Goal: Use online tool/utility: Utilize a website feature to perform a specific function

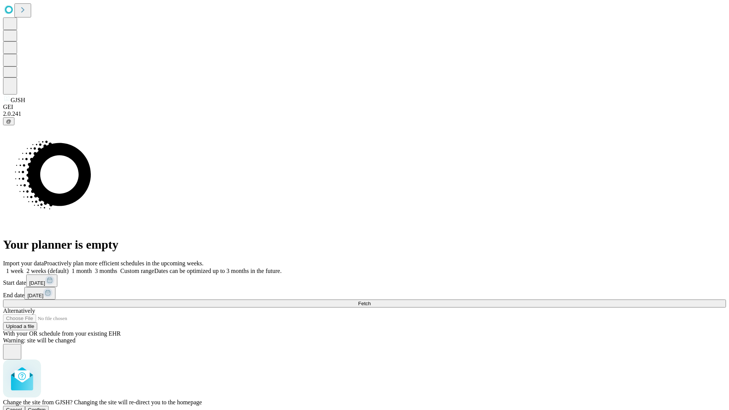
click at [46, 407] on span "Confirm" at bounding box center [37, 410] width 18 height 6
click at [69, 268] on label "2 weeks (default)" at bounding box center [46, 271] width 45 height 6
click at [371, 301] on span "Fetch" at bounding box center [364, 304] width 13 height 6
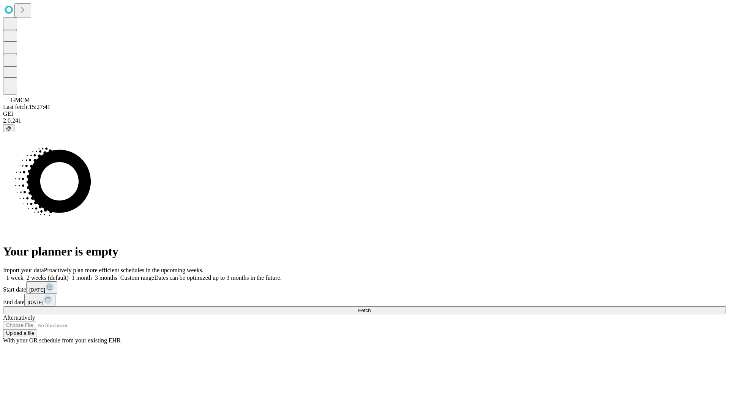
click at [69, 275] on label "2 weeks (default)" at bounding box center [46, 278] width 45 height 6
click at [371, 308] on span "Fetch" at bounding box center [364, 311] width 13 height 6
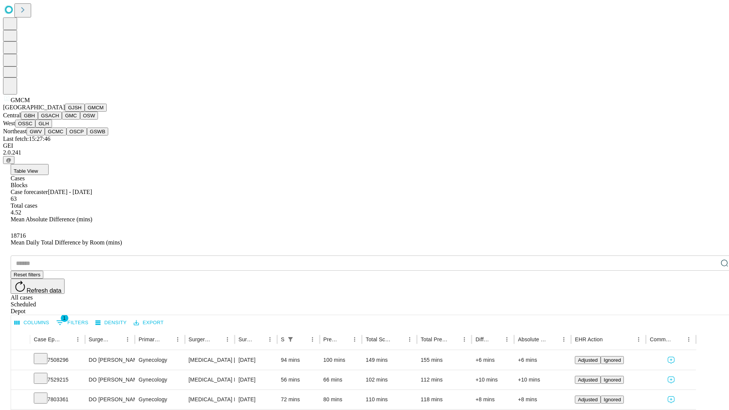
click at [38, 120] on button "GBH" at bounding box center [29, 116] width 17 height 8
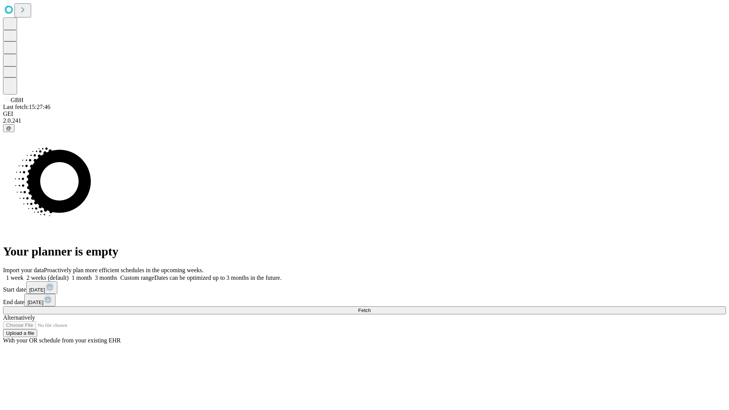
click at [69, 275] on label "2 weeks (default)" at bounding box center [46, 278] width 45 height 6
click at [371, 308] on span "Fetch" at bounding box center [364, 311] width 13 height 6
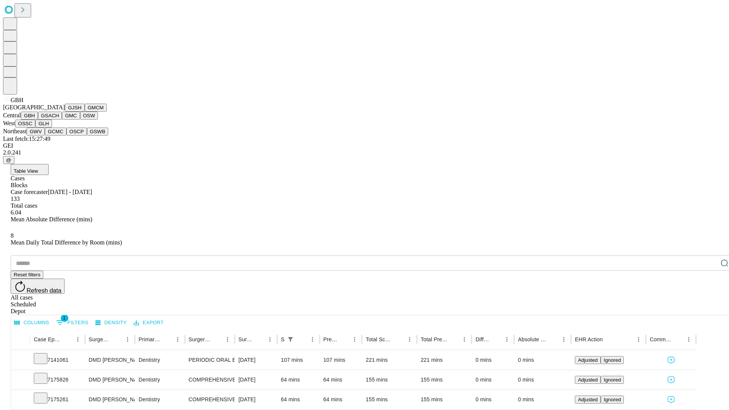
click at [59, 120] on button "GSACH" at bounding box center [50, 116] width 24 height 8
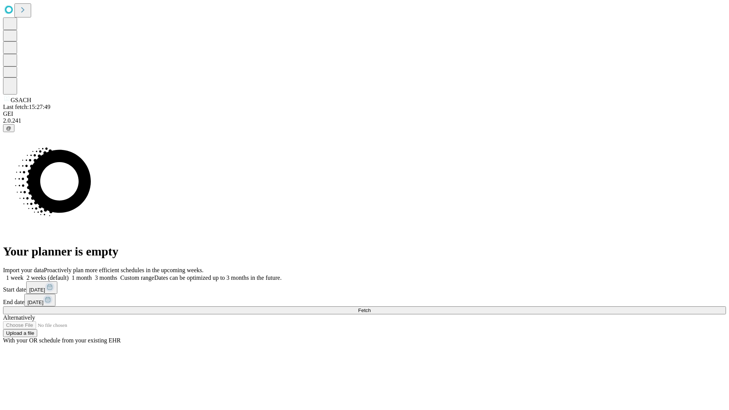
click at [69, 275] on label "2 weeks (default)" at bounding box center [46, 278] width 45 height 6
click at [371, 308] on span "Fetch" at bounding box center [364, 311] width 13 height 6
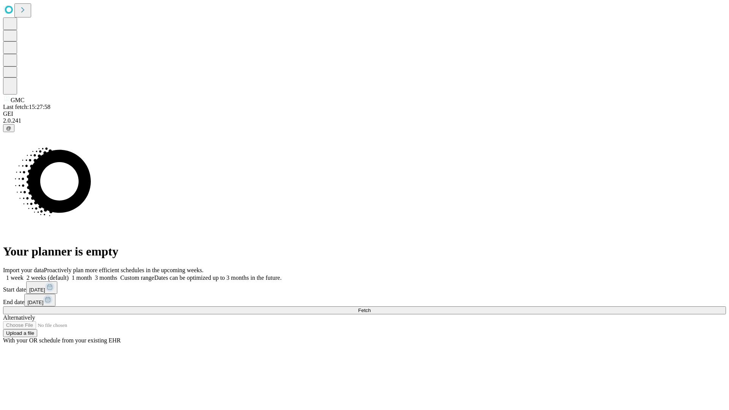
click at [371, 308] on span "Fetch" at bounding box center [364, 311] width 13 height 6
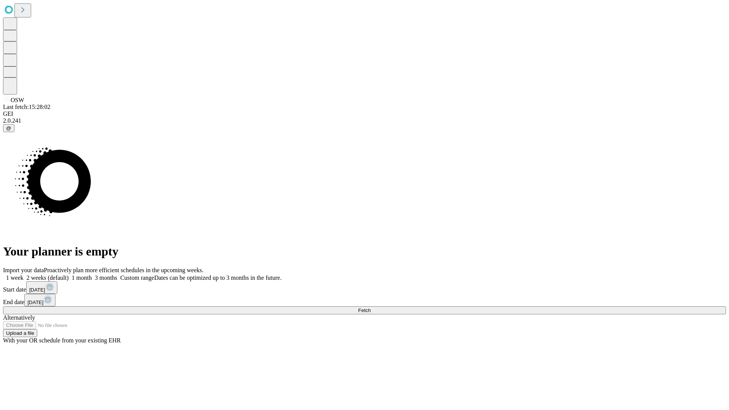
click at [69, 275] on label "2 weeks (default)" at bounding box center [46, 278] width 45 height 6
click at [371, 308] on span "Fetch" at bounding box center [364, 311] width 13 height 6
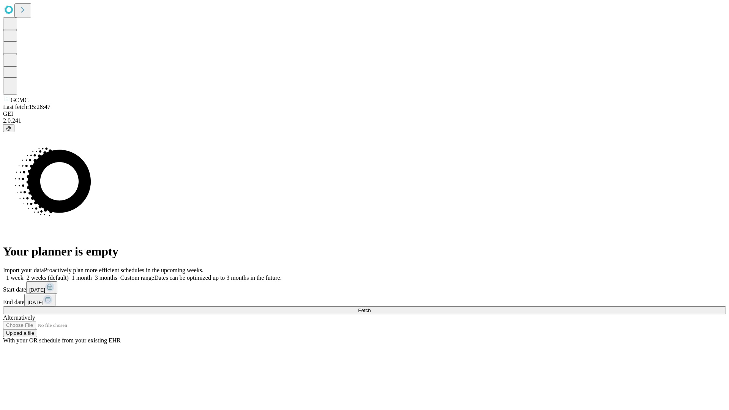
click at [69, 275] on label "2 weeks (default)" at bounding box center [46, 278] width 45 height 6
click at [371, 308] on span "Fetch" at bounding box center [364, 311] width 13 height 6
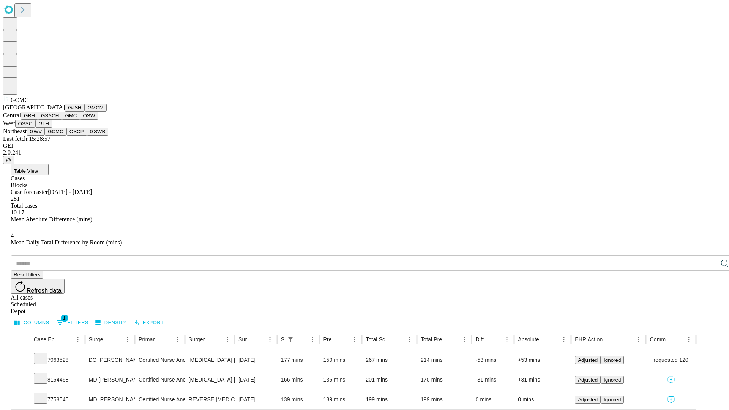
click at [66, 136] on button "OSCP" at bounding box center [76, 132] width 21 height 8
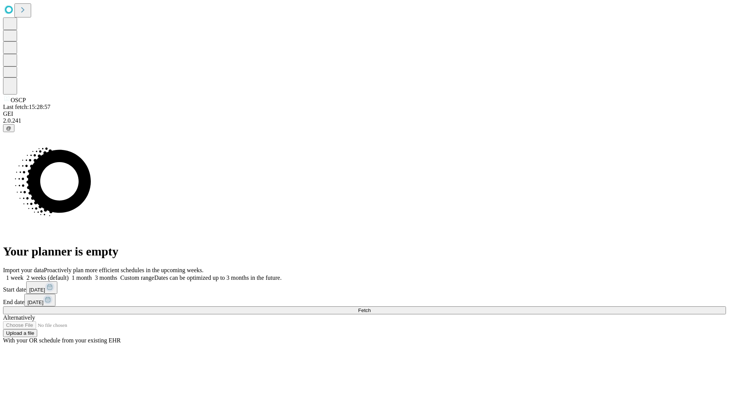
click at [69, 275] on label "2 weeks (default)" at bounding box center [46, 278] width 45 height 6
click at [371, 308] on span "Fetch" at bounding box center [364, 311] width 13 height 6
